Goal: Task Accomplishment & Management: Use online tool/utility

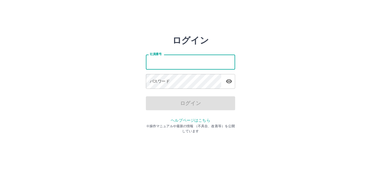
click at [197, 65] on input "社員番号" at bounding box center [190, 62] width 89 height 15
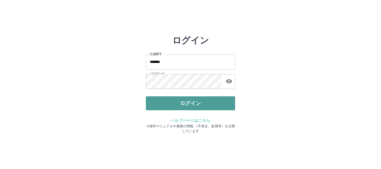
click at [209, 107] on button "ログイン" at bounding box center [190, 104] width 89 height 14
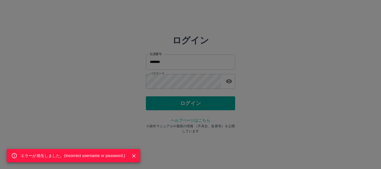
click at [209, 108] on div "エラーが発生しました。( Incorrect username or password. )" at bounding box center [190, 84] width 381 height 169
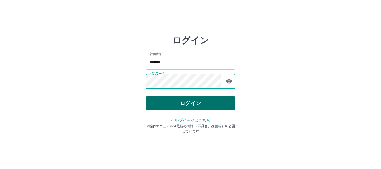
click at [201, 103] on button "ログイン" at bounding box center [190, 104] width 89 height 14
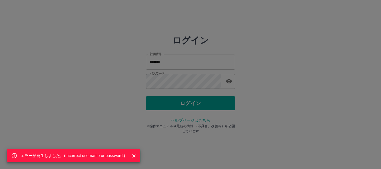
click at [202, 80] on div "エラーが発生しました。( Incorrect username or password. )" at bounding box center [190, 84] width 381 height 169
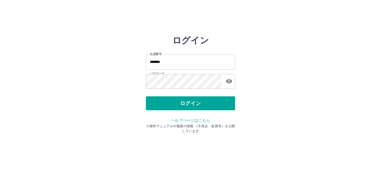
click at [222, 69] on input "*******" at bounding box center [190, 62] width 89 height 15
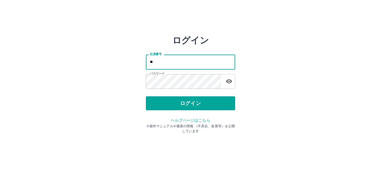
type input "*"
type input "*******"
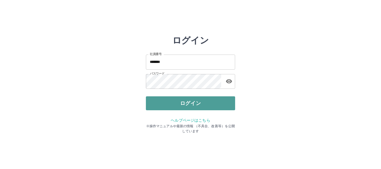
click at [192, 102] on button "ログイン" at bounding box center [190, 104] width 89 height 14
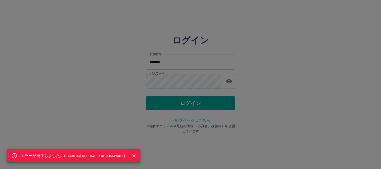
click at [190, 87] on div "エラーが発生しました。( Incorrect username or password. )" at bounding box center [190, 84] width 381 height 169
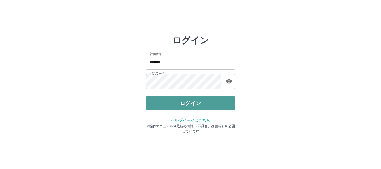
click at [201, 103] on button "ログイン" at bounding box center [190, 104] width 89 height 14
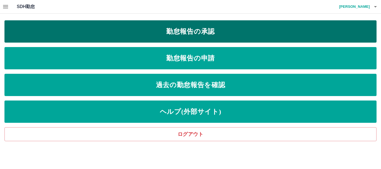
click at [232, 34] on link "勤怠報告の承認" at bounding box center [190, 31] width 372 height 22
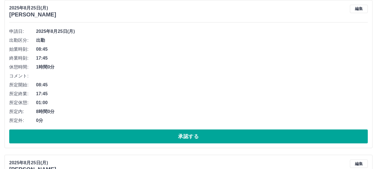
scroll to position [56, 0]
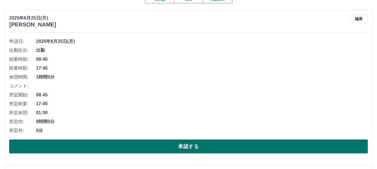
click at [216, 147] on button "承認する" at bounding box center [188, 147] width 358 height 14
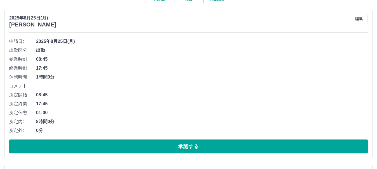
click at [216, 147] on button "承認する" at bounding box center [188, 147] width 358 height 14
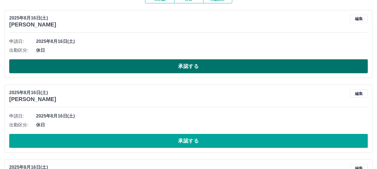
click at [215, 67] on button "承認する" at bounding box center [188, 66] width 358 height 14
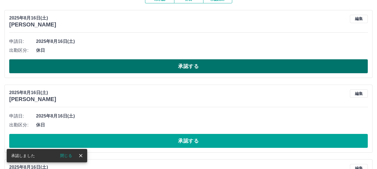
click at [216, 68] on button "承認する" at bounding box center [188, 66] width 358 height 14
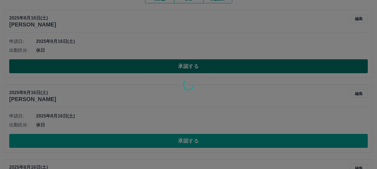
scroll to position [47, 0]
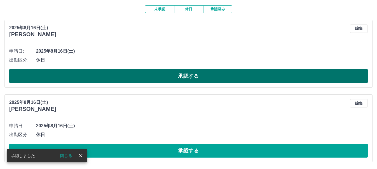
click at [219, 75] on button "承認する" at bounding box center [188, 76] width 358 height 14
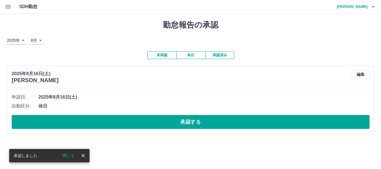
scroll to position [0, 0]
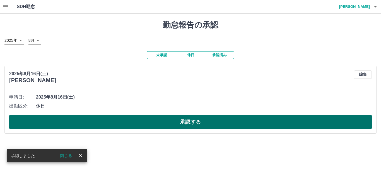
click at [222, 123] on button "承認する" at bounding box center [190, 122] width 363 height 14
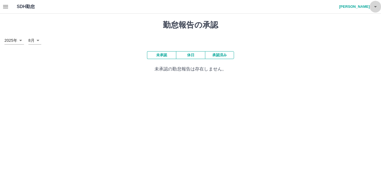
click at [375, 7] on icon "button" at bounding box center [375, 6] width 3 height 1
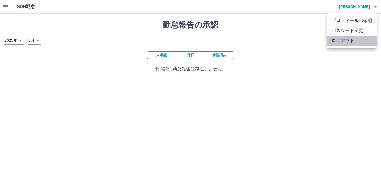
click at [347, 44] on li "ログアウト" at bounding box center [351, 41] width 49 height 10
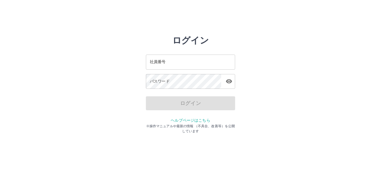
click at [266, 51] on div "ログイン 社員番号 社員番号 パスワード パスワード ログイン ヘルプページはこちら ※操作マニュアルや最新の情報 （不具合、改善等）を公開しています" at bounding box center [190, 79] width 335 height 89
